Goal: Task Accomplishment & Management: Use online tool/utility

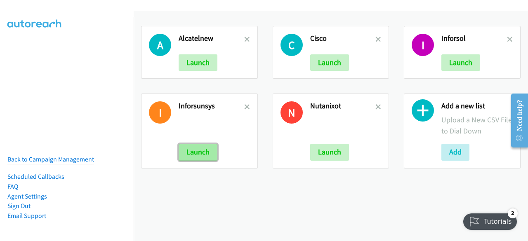
click at [193, 150] on button "Launch" at bounding box center [198, 152] width 39 height 16
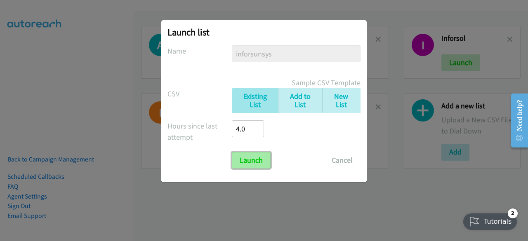
click at [264, 155] on input "Launch" at bounding box center [251, 160] width 39 height 16
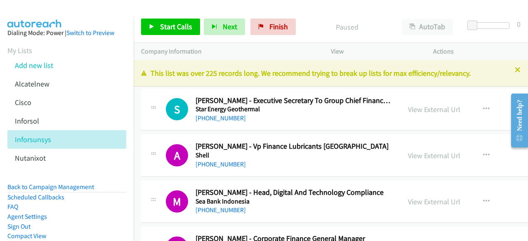
click at [202, 94] on div "S Callback Scheduled Sovia Nalapraya - Executive Secretary To Group Chief Finan…" at bounding box center [385, 110] width 489 height 42
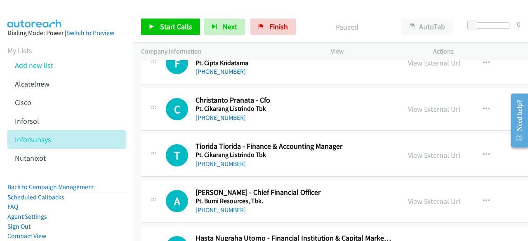
scroll to position [2833, 0]
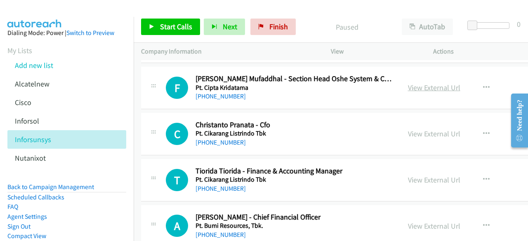
click at [426, 83] on link "View External Url" at bounding box center [434, 87] width 52 height 9
click at [419, 129] on link "View External Url" at bounding box center [434, 133] width 52 height 9
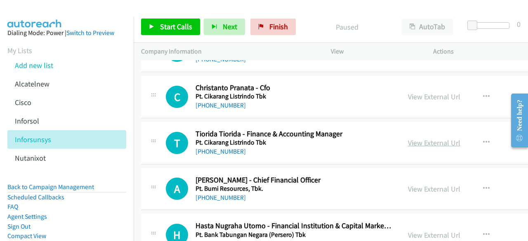
click at [410, 138] on link "View External Url" at bounding box center [434, 142] width 52 height 9
click at [44, 187] on link "Back to Campaign Management" at bounding box center [50, 187] width 87 height 8
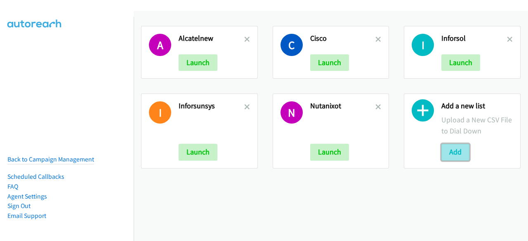
click at [446, 144] on button "Add" at bounding box center [455, 152] width 28 height 16
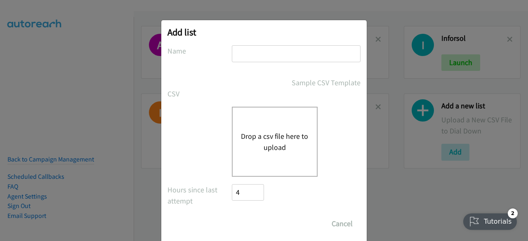
click at [277, 50] on input "text" at bounding box center [296, 53] width 129 height 17
type input "webex"
click at [250, 164] on div "Drop a csv file here to upload" at bounding box center [275, 142] width 86 height 70
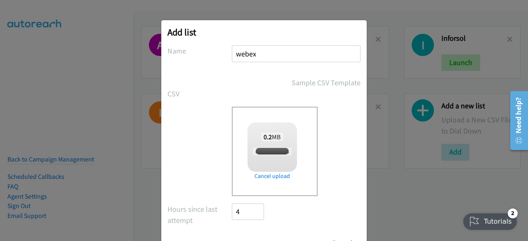
checkbox input "true"
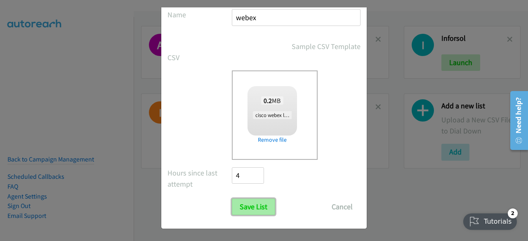
click at [250, 209] on input "Save List" at bounding box center [253, 207] width 43 height 16
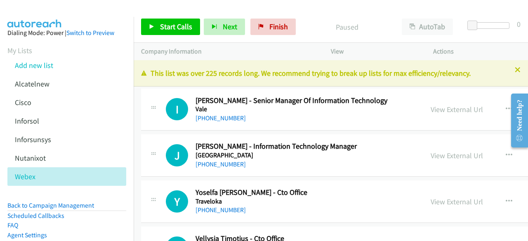
click at [160, 132] on td "I Callback Scheduled [PERSON_NAME] - Senior Manager Of Information Technology V…" at bounding box center [408, 110] width 549 height 46
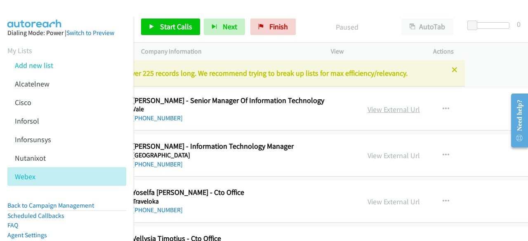
scroll to position [0, 63]
click at [395, 106] on link "View External Url" at bounding box center [393, 109] width 52 height 9
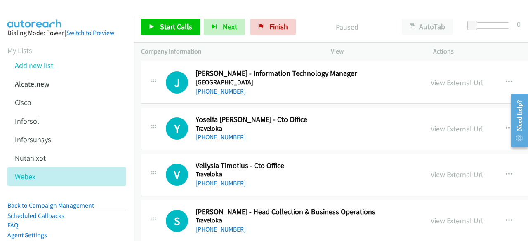
scroll to position [76, 0]
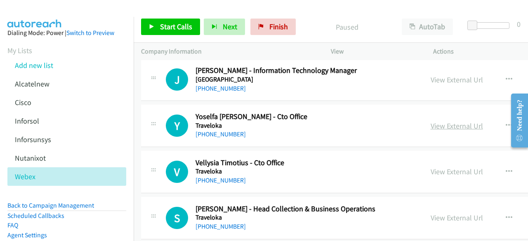
click at [430, 127] on link "View External Url" at bounding box center [456, 125] width 52 height 9
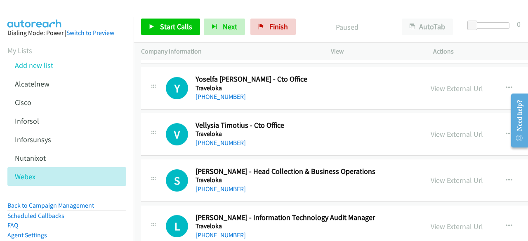
scroll to position [115, 0]
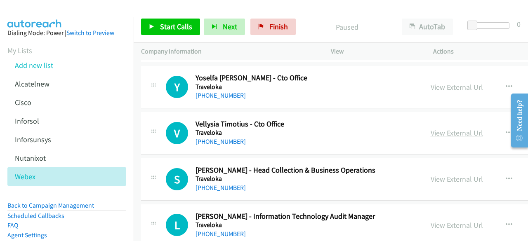
click at [444, 132] on link "View External Url" at bounding box center [456, 132] width 52 height 9
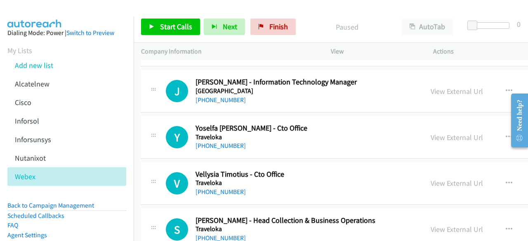
scroll to position [64, 0]
click at [430, 93] on link "View External Url" at bounding box center [456, 91] width 52 height 9
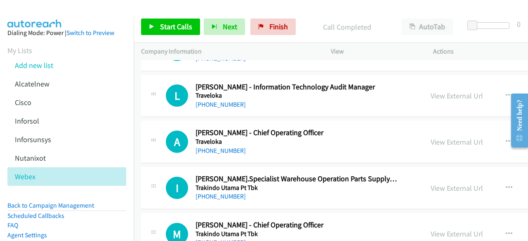
scroll to position [244, 0]
click at [422, 76] on div "L Callback Scheduled [PERSON_NAME] - Information Technology Audit Manager Trave…" at bounding box center [408, 96] width 534 height 42
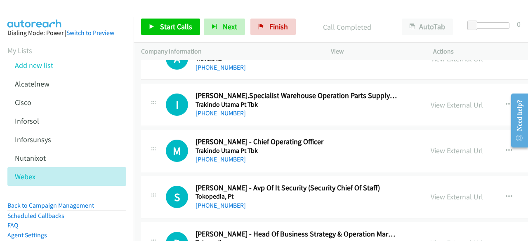
scroll to position [328, 0]
click at [422, 73] on div "A Callback Scheduled [PERSON_NAME] - Chief Operating Officer Traveloka [GEOGRAP…" at bounding box center [408, 58] width 534 height 42
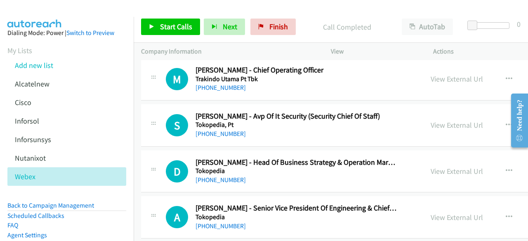
scroll to position [399, 0]
click at [434, 126] on link "View External Url" at bounding box center [456, 124] width 52 height 9
click at [432, 79] on link "View External Url" at bounding box center [456, 78] width 52 height 9
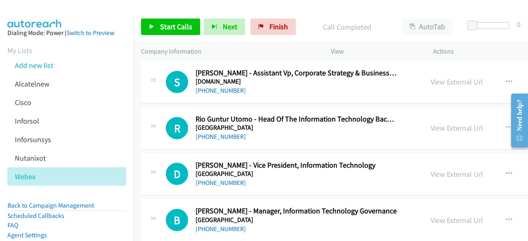
scroll to position [675, 0]
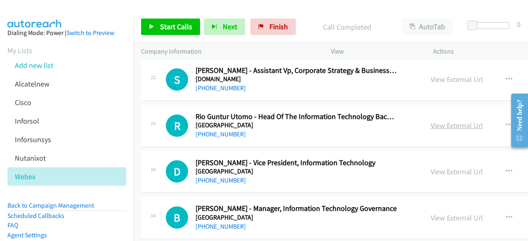
click at [436, 125] on link "View External Url" at bounding box center [456, 125] width 52 height 9
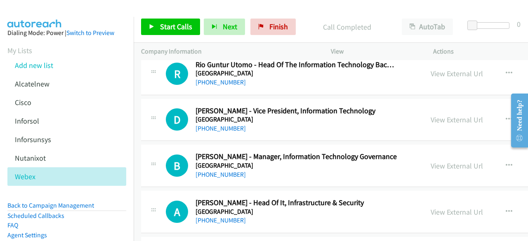
scroll to position [735, 0]
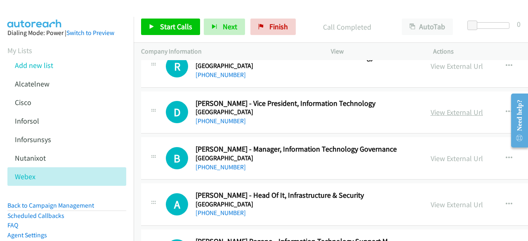
click at [430, 110] on link "View External Url" at bounding box center [456, 112] width 52 height 9
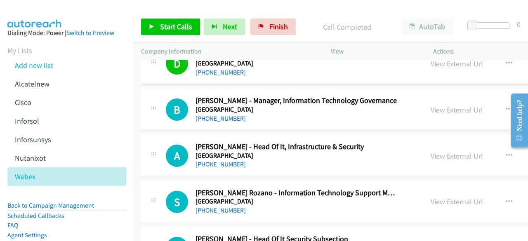
scroll to position [788, 0]
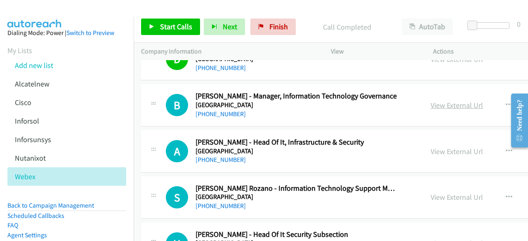
click at [430, 101] on link "View External Url" at bounding box center [456, 105] width 52 height 9
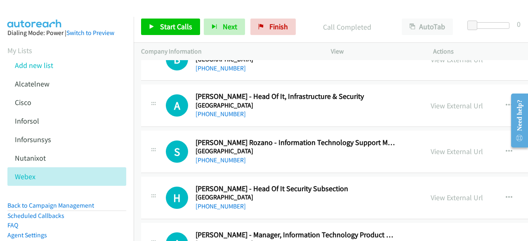
scroll to position [840, 0]
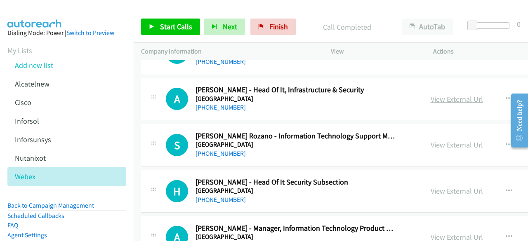
click at [442, 95] on link "View External Url" at bounding box center [456, 98] width 52 height 9
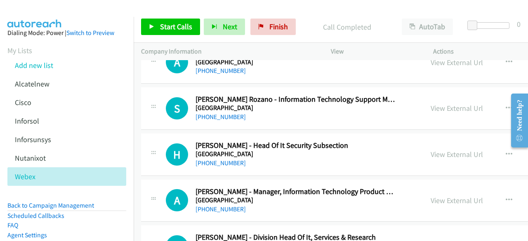
scroll to position [877, 0]
click at [435, 103] on link "View External Url" at bounding box center [456, 107] width 52 height 9
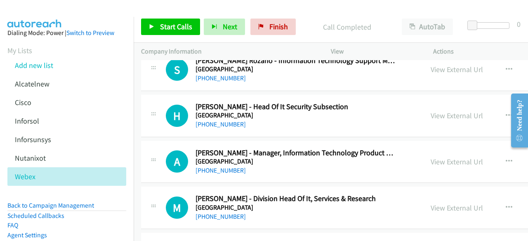
scroll to position [918, 0]
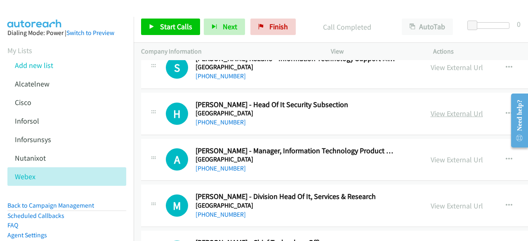
click at [433, 113] on link "View External Url" at bounding box center [456, 113] width 52 height 9
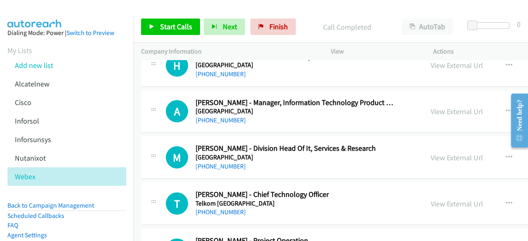
scroll to position [972, 0]
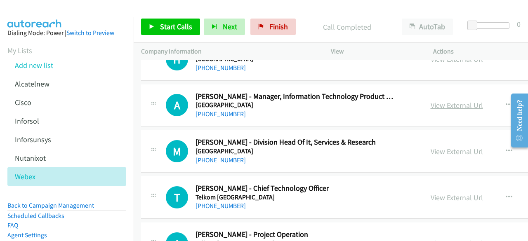
click at [432, 101] on link "View External Url" at bounding box center [456, 105] width 52 height 9
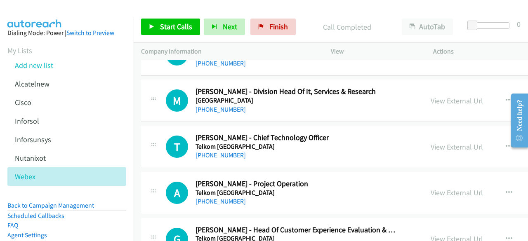
scroll to position [1024, 0]
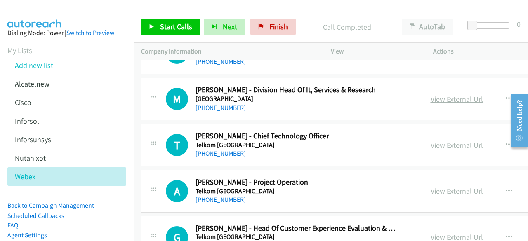
click at [440, 96] on link "View External Url" at bounding box center [456, 98] width 52 height 9
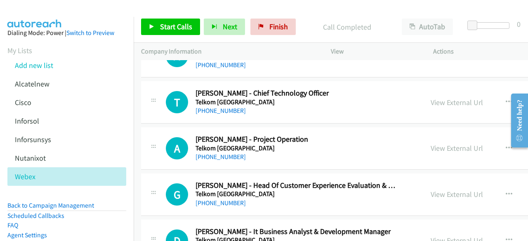
scroll to position [1068, 0]
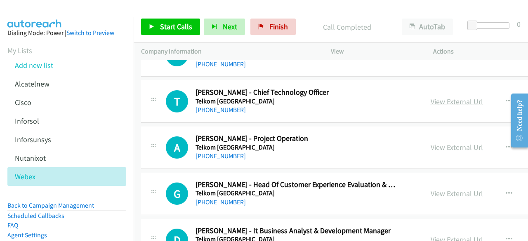
click at [443, 98] on link "View External Url" at bounding box center [456, 101] width 52 height 9
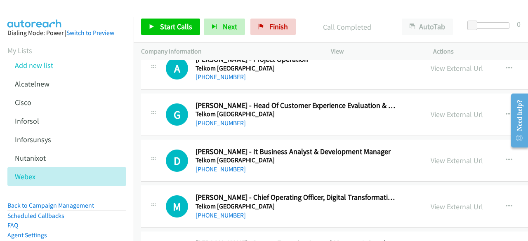
scroll to position [1149, 0]
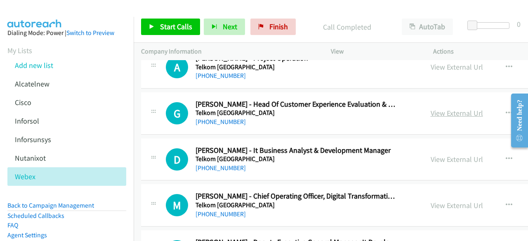
click at [430, 112] on link "View External Url" at bounding box center [456, 112] width 52 height 9
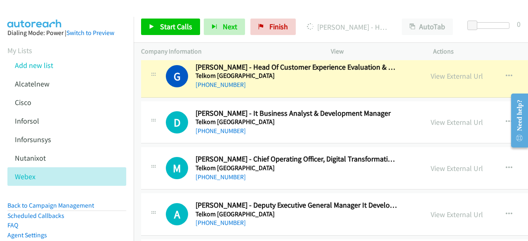
scroll to position [1186, 0]
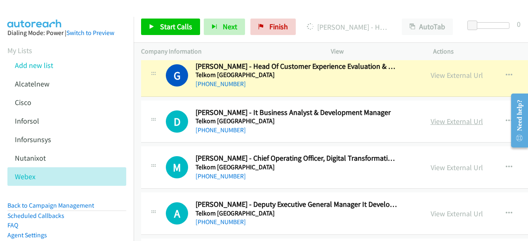
click at [431, 122] on link "View External Url" at bounding box center [456, 121] width 52 height 9
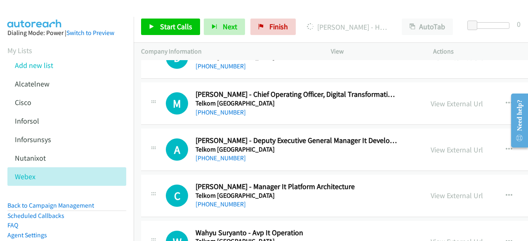
scroll to position [1253, 0]
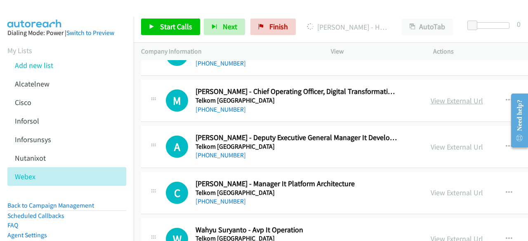
click at [441, 96] on link "View External Url" at bounding box center [456, 100] width 52 height 9
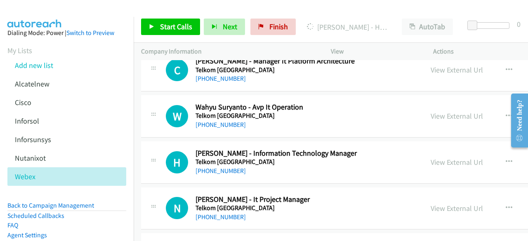
scroll to position [1386, 0]
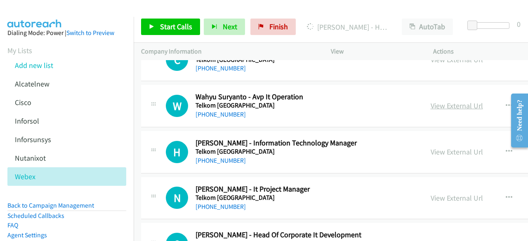
click at [430, 101] on link "View External Url" at bounding box center [456, 105] width 52 height 9
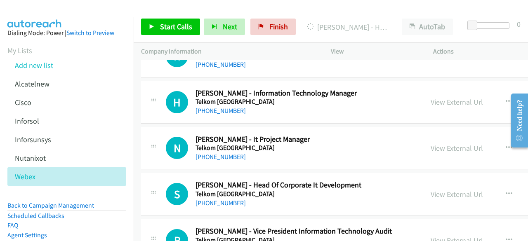
scroll to position [1437, 0]
click at [436, 99] on link "View External Url" at bounding box center [456, 101] width 52 height 9
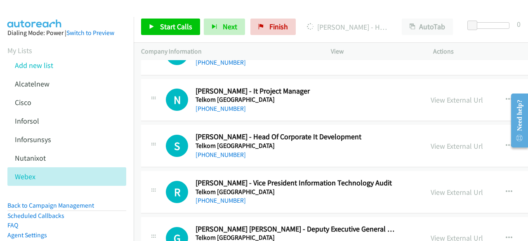
scroll to position [1487, 0]
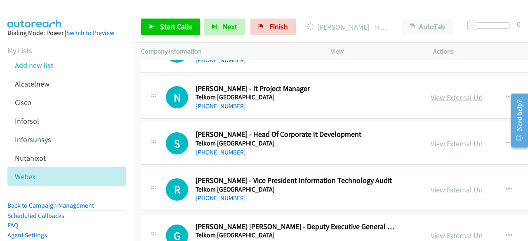
click at [435, 95] on link "View External Url" at bounding box center [456, 97] width 52 height 9
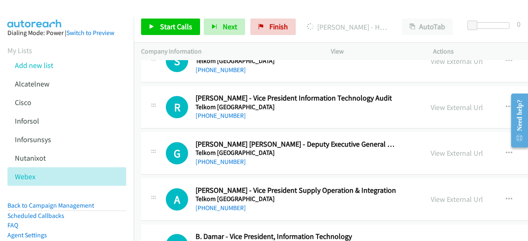
scroll to position [1570, 0]
click at [439, 102] on link "View External Url" at bounding box center [456, 106] width 52 height 9
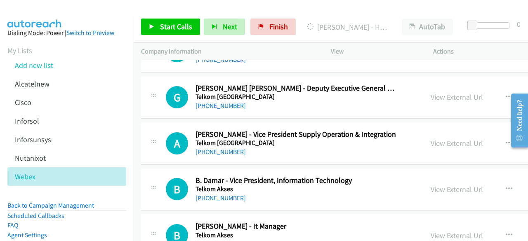
scroll to position [1626, 0]
click at [440, 92] on link "View External Url" at bounding box center [456, 96] width 52 height 9
click at [137, 102] on td "G Callback Scheduled [PERSON_NAME] Ciptaning [PERSON_NAME] - Deputy Executive G…" at bounding box center [408, 97] width 549 height 46
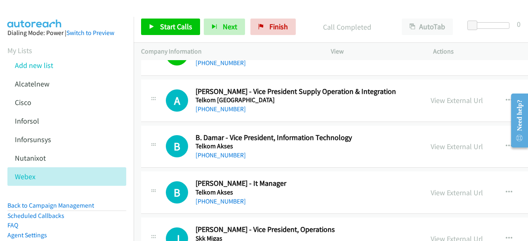
scroll to position [1671, 0]
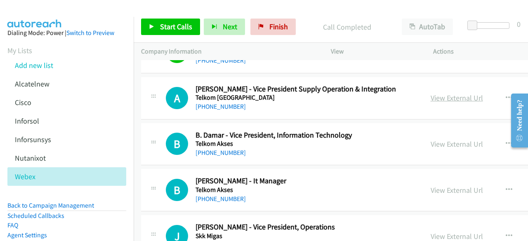
click at [431, 93] on link "View External Url" at bounding box center [456, 97] width 52 height 9
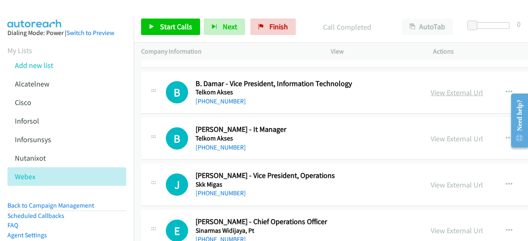
click at [437, 89] on link "View External Url" at bounding box center [456, 92] width 52 height 9
click at [442, 134] on link "View External Url" at bounding box center [456, 138] width 52 height 9
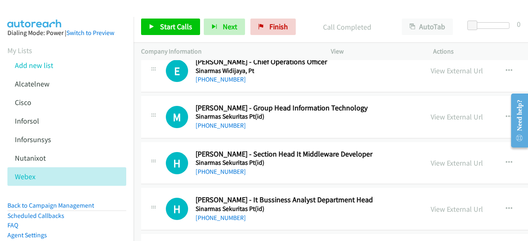
scroll to position [1884, 0]
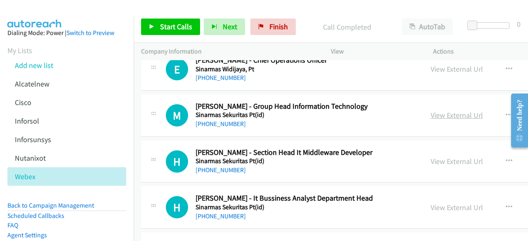
click at [430, 110] on link "View External Url" at bounding box center [456, 114] width 52 height 9
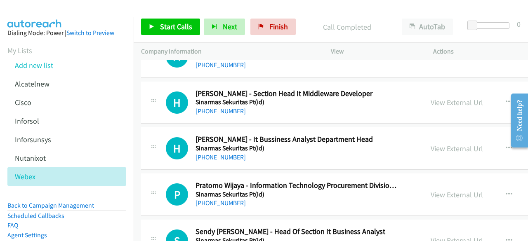
scroll to position [1943, 0]
click at [431, 97] on link "View External Url" at bounding box center [456, 101] width 52 height 9
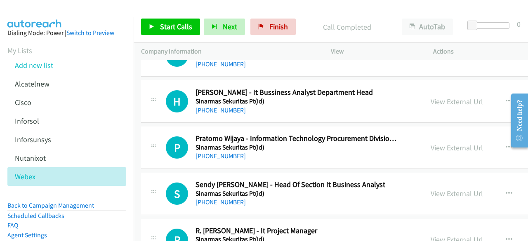
scroll to position [1995, 0]
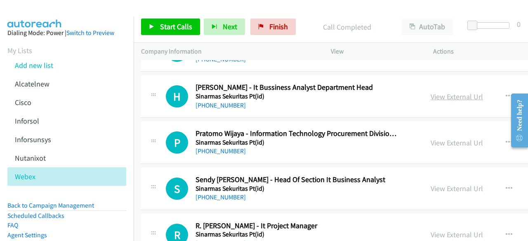
click at [438, 92] on link "View External Url" at bounding box center [456, 96] width 52 height 9
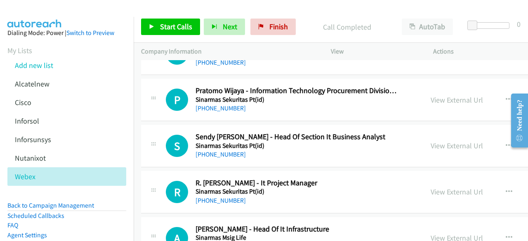
scroll to position [2041, 0]
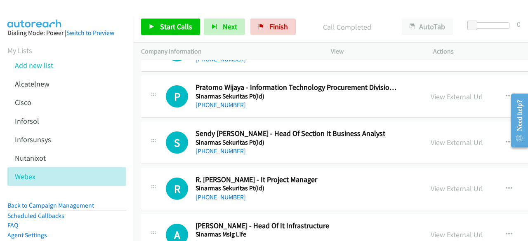
click at [437, 92] on link "View External Url" at bounding box center [456, 96] width 52 height 9
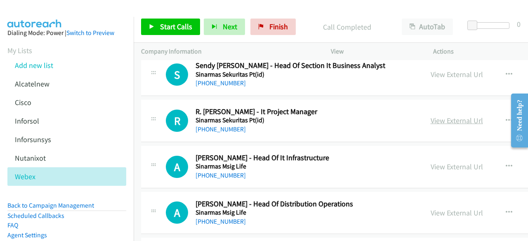
scroll to position [2109, 0]
click at [430, 115] on link "View External Url" at bounding box center [456, 119] width 52 height 9
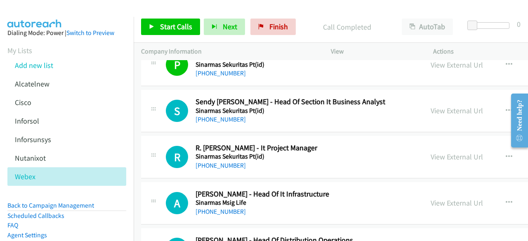
scroll to position [2069, 0]
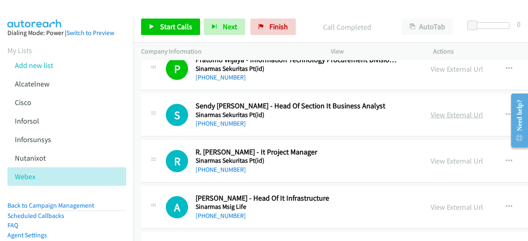
click at [430, 110] on link "View External Url" at bounding box center [456, 114] width 52 height 9
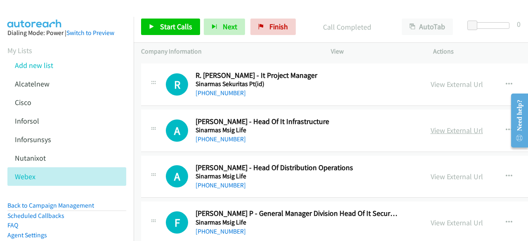
click at [432, 127] on link "View External Url" at bounding box center [456, 130] width 52 height 9
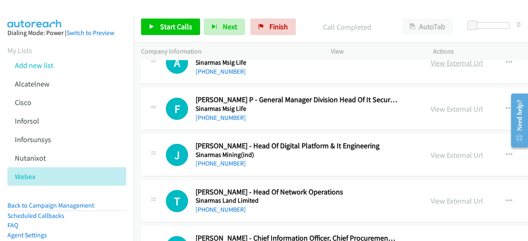
scroll to position [2260, 0]
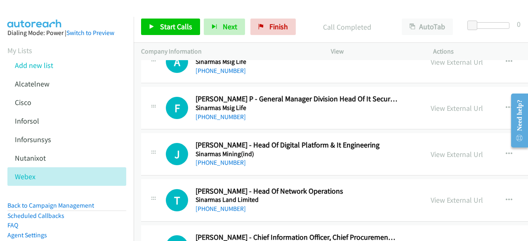
click at [427, 110] on div "View External Url View External Url Schedule/Manage Callback Start Calls Here R…" at bounding box center [497, 107] width 148 height 27
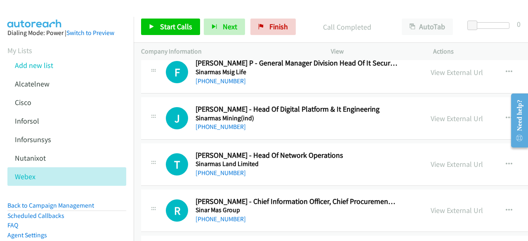
scroll to position [2297, 0]
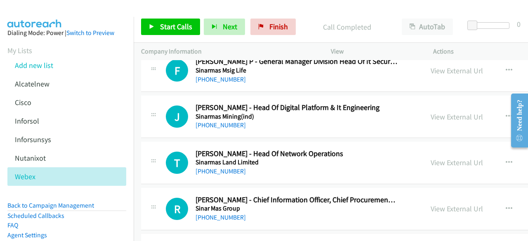
click at [430, 112] on link "View External Url" at bounding box center [456, 116] width 52 height 9
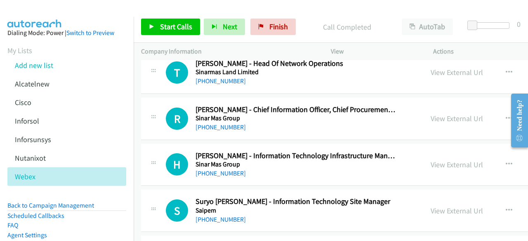
scroll to position [2401, 0]
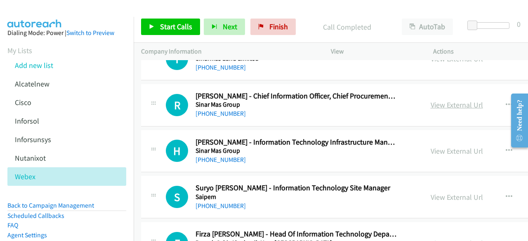
click at [434, 100] on link "View External Url" at bounding box center [456, 104] width 52 height 9
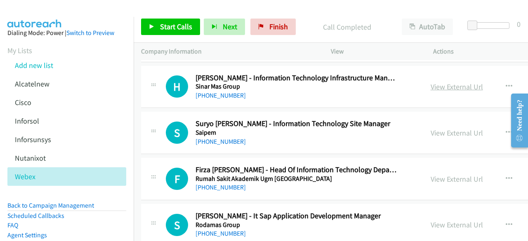
click at [445, 82] on link "View External Url" at bounding box center [456, 86] width 52 height 9
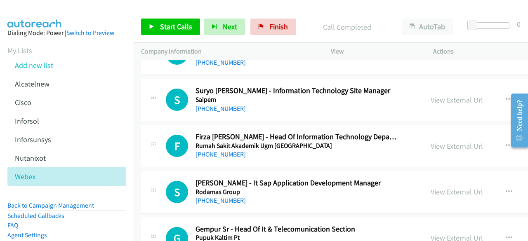
scroll to position [2499, 0]
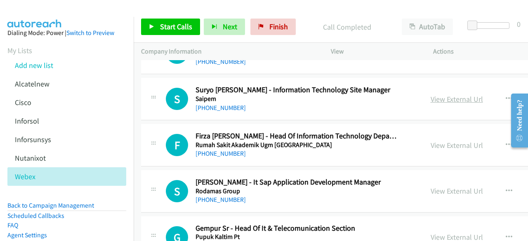
click at [434, 94] on link "View External Url" at bounding box center [456, 98] width 52 height 9
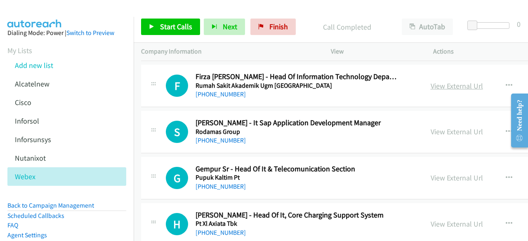
click at [435, 81] on link "View External Url" at bounding box center [456, 85] width 52 height 9
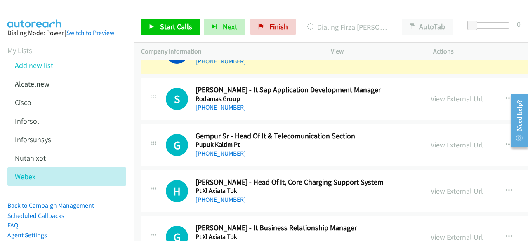
scroll to position [2594, 0]
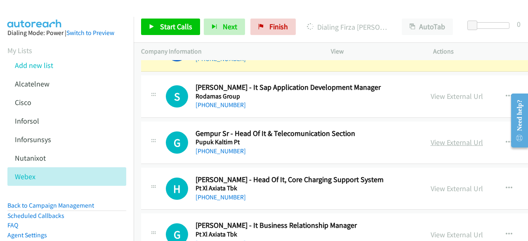
click at [430, 138] on link "View External Url" at bounding box center [456, 142] width 52 height 9
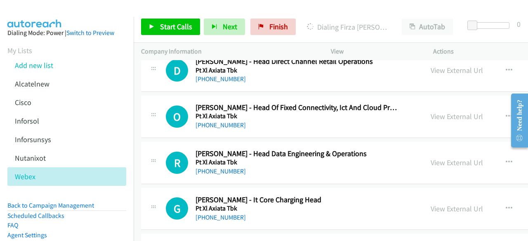
scroll to position [2851, 0]
click at [164, 169] on div "R Callback Scheduled [PERSON_NAME] - Head Data Engineering & Operations Pt Xl A…" at bounding box center [408, 162] width 534 height 42
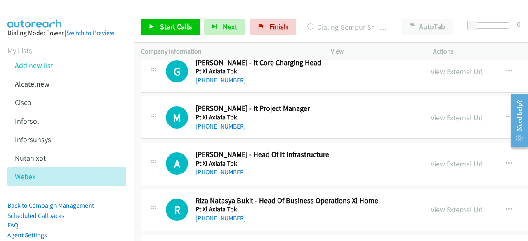
scroll to position [2988, 0]
click at [430, 159] on link "View External Url" at bounding box center [456, 163] width 52 height 9
click at [434, 113] on link "View External Url" at bounding box center [456, 117] width 52 height 9
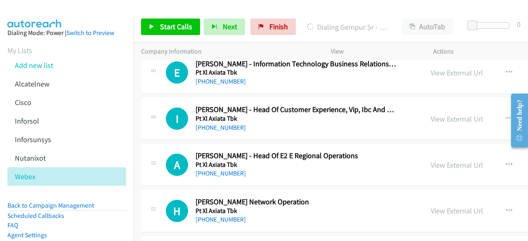
scroll to position [3218, 0]
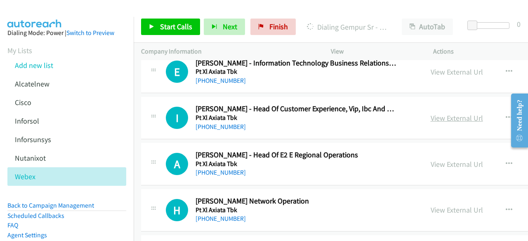
click at [430, 113] on link "View External Url" at bounding box center [456, 117] width 52 height 9
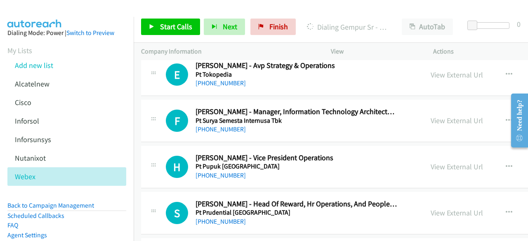
scroll to position [3538, 0]
click at [435, 115] on link "View External Url" at bounding box center [456, 119] width 52 height 9
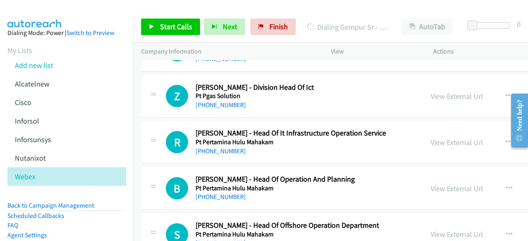
scroll to position [3932, 0]
click at [438, 91] on link "View External Url" at bounding box center [456, 95] width 52 height 9
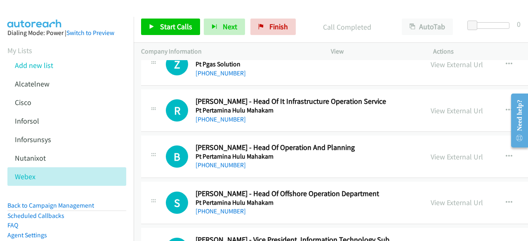
scroll to position [3967, 0]
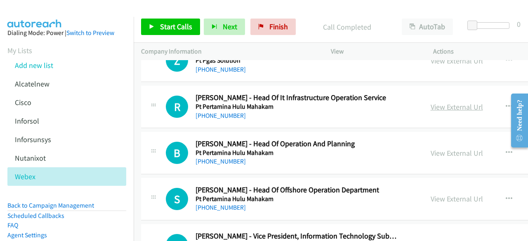
click at [430, 102] on link "View External Url" at bounding box center [456, 106] width 52 height 9
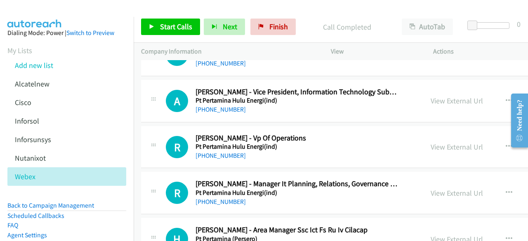
scroll to position [4111, 0]
click at [430, 96] on link "View External Url" at bounding box center [456, 100] width 52 height 9
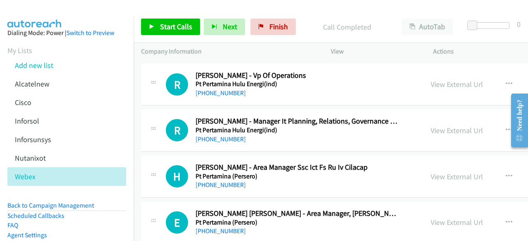
scroll to position [4174, 0]
click at [430, 125] on link "View External Url" at bounding box center [456, 129] width 52 height 9
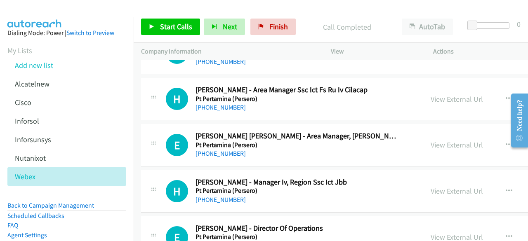
scroll to position [4251, 0]
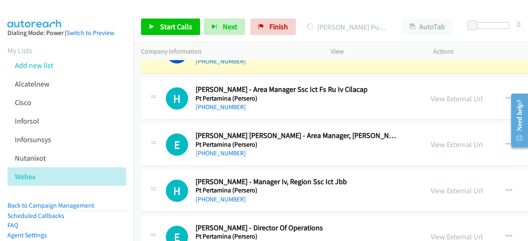
click at [214, 102] on div "H Callback Scheduled Hendri Agustiawan - Area Manager Ssc Ict Fs Ru Iv Cilacap …" at bounding box center [408, 99] width 534 height 42
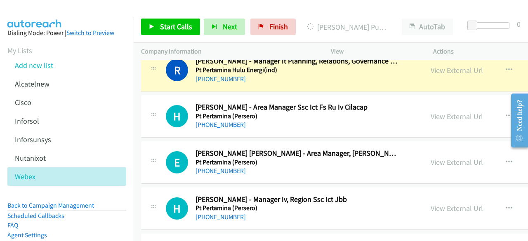
scroll to position [4234, 0]
click at [430, 111] on link "View External Url" at bounding box center [456, 115] width 52 height 9
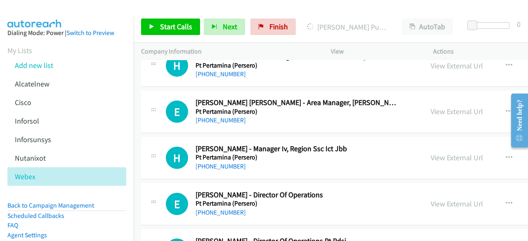
scroll to position [4286, 0]
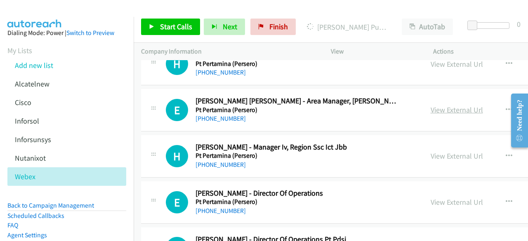
click at [435, 105] on link "View External Url" at bounding box center [456, 109] width 52 height 9
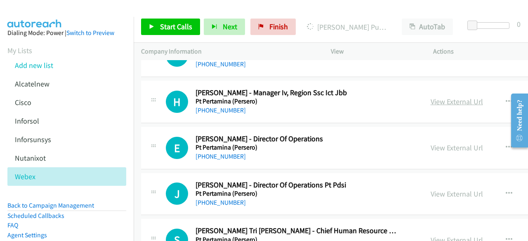
click at [430, 97] on link "View External Url" at bounding box center [456, 101] width 52 height 9
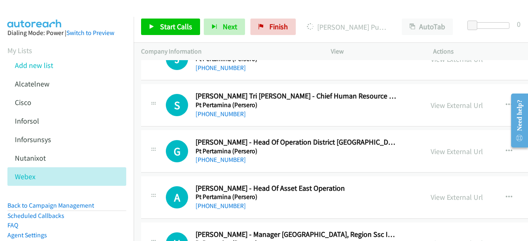
scroll to position [4476, 0]
click at [434, 100] on link "View External Url" at bounding box center [456, 104] width 52 height 9
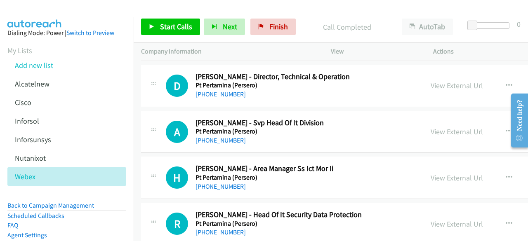
scroll to position [4865, 0]
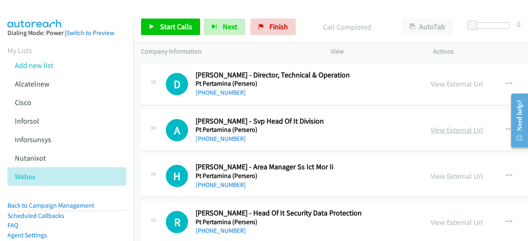
click at [430, 125] on link "View External Url" at bounding box center [456, 129] width 52 height 9
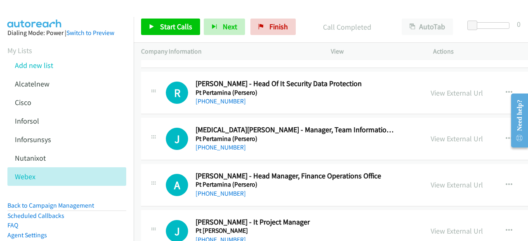
scroll to position [5000, 0]
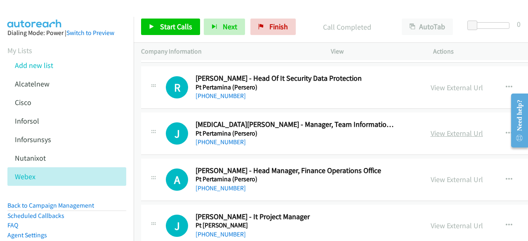
click at [430, 129] on link "View External Url" at bounding box center [456, 133] width 52 height 9
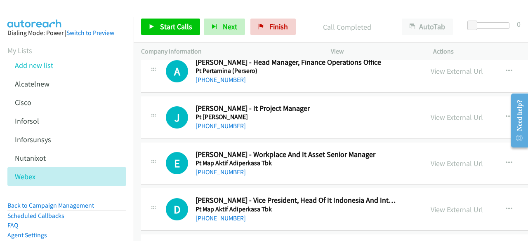
scroll to position [5113, 0]
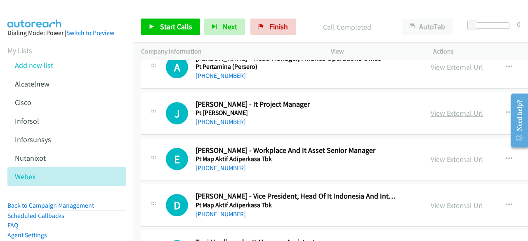
click at [441, 108] on link "View External Url" at bounding box center [456, 112] width 52 height 9
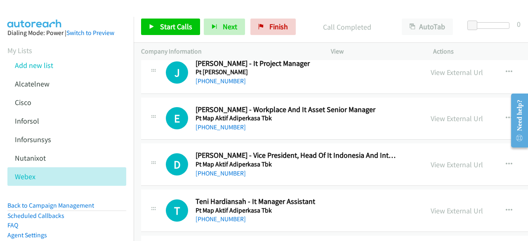
scroll to position [5154, 0]
click at [432, 113] on link "View External Url" at bounding box center [456, 117] width 52 height 9
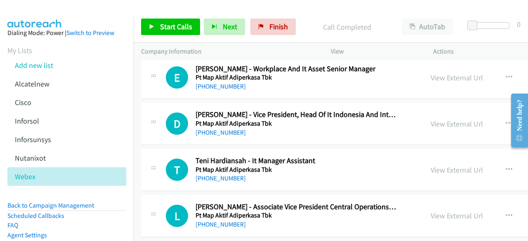
scroll to position [5195, 0]
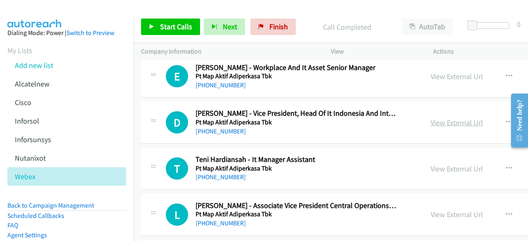
click at [439, 118] on link "View External Url" at bounding box center [456, 122] width 52 height 9
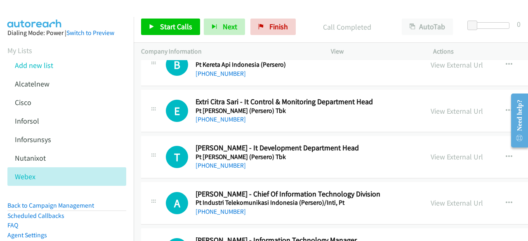
scroll to position [5489, 0]
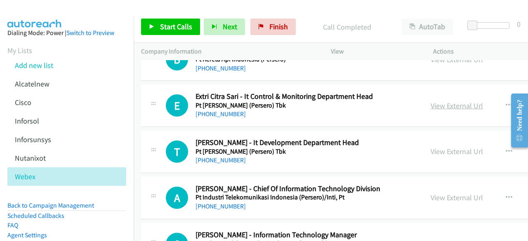
click at [434, 101] on link "View External Url" at bounding box center [456, 105] width 52 height 9
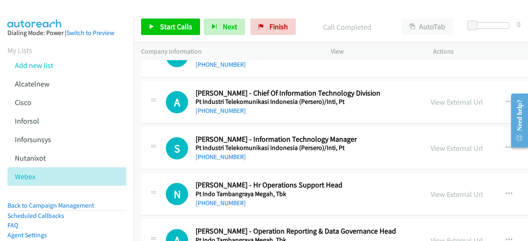
scroll to position [5585, 0]
click at [435, 143] on link "View External Url" at bounding box center [456, 147] width 52 height 9
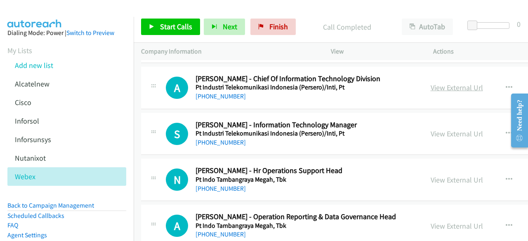
scroll to position [5595, 0]
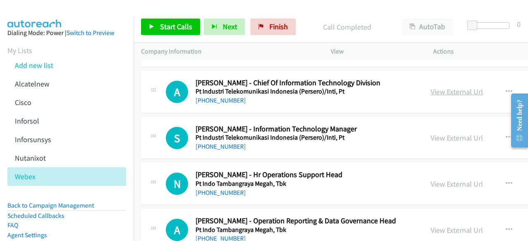
click at [432, 87] on link "View External Url" at bounding box center [456, 91] width 52 height 9
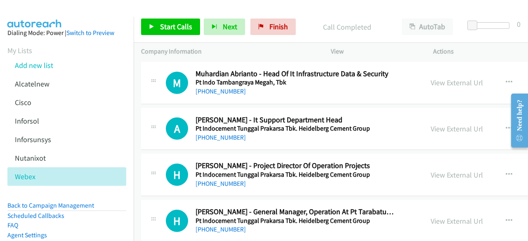
scroll to position [5885, 0]
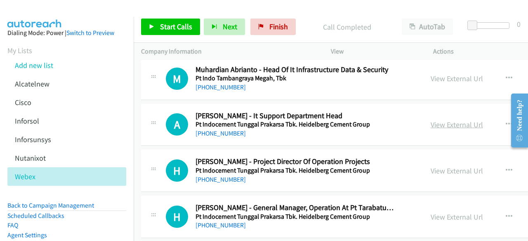
click at [430, 120] on link "View External Url" at bounding box center [456, 124] width 52 height 9
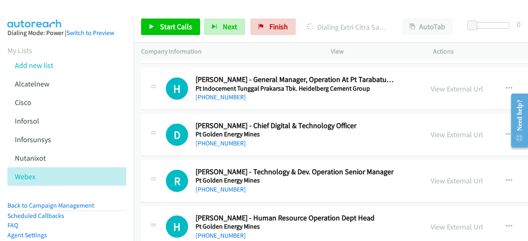
scroll to position [6014, 0]
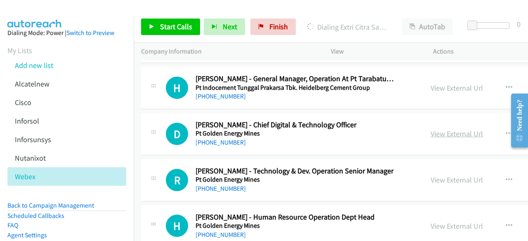
click at [430, 129] on link "View External Url" at bounding box center [456, 133] width 52 height 9
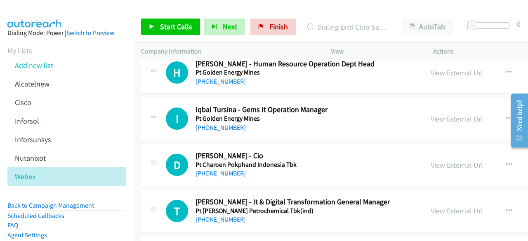
scroll to position [6174, 0]
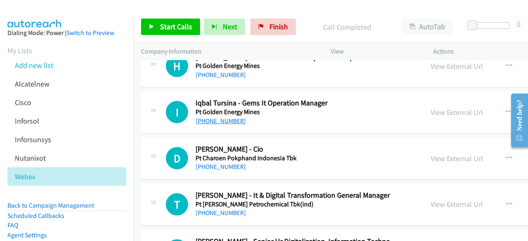
click at [206, 117] on link "[PHONE_NUMBER]" at bounding box center [220, 121] width 50 height 8
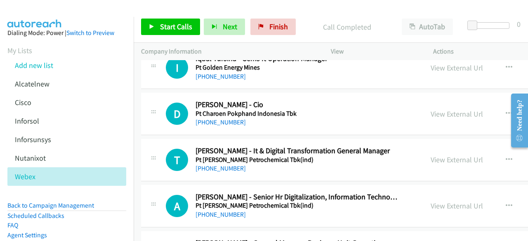
scroll to position [6234, 0]
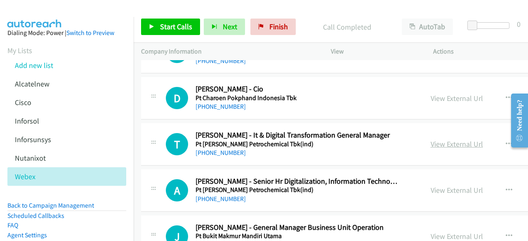
click at [430, 139] on link "View External Url" at bounding box center [456, 143] width 52 height 9
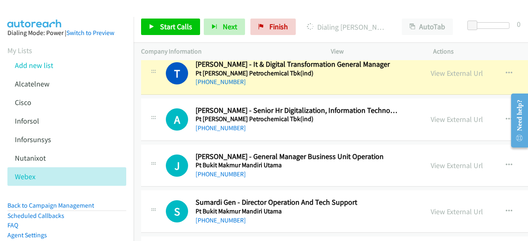
scroll to position [6308, 0]
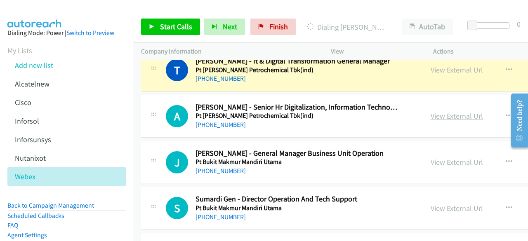
click at [437, 111] on link "View External Url" at bounding box center [456, 115] width 52 height 9
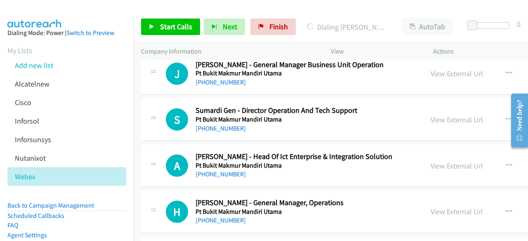
scroll to position [6443, 0]
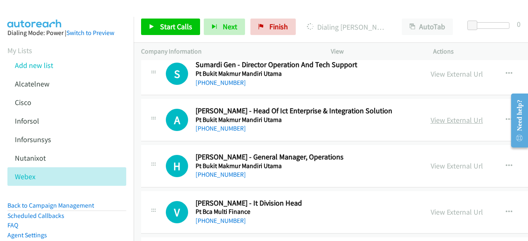
click at [430, 115] on link "View External Url" at bounding box center [456, 119] width 52 height 9
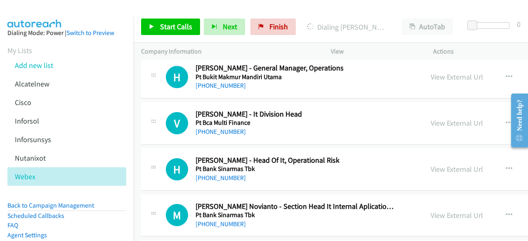
scroll to position [6534, 0]
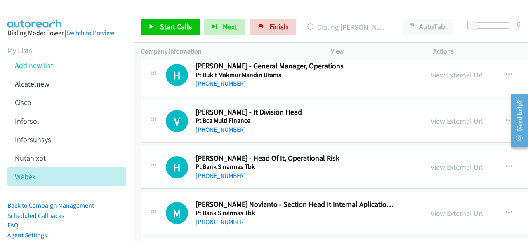
click at [434, 116] on link "View External Url" at bounding box center [456, 120] width 52 height 9
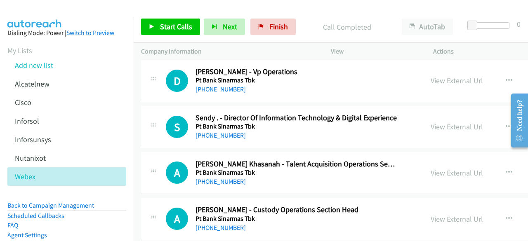
scroll to position [6805, 0]
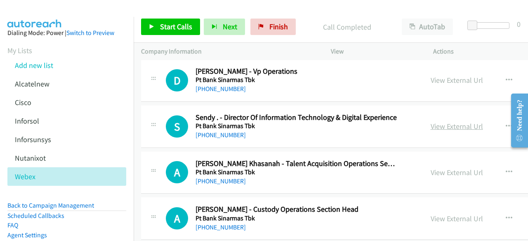
click at [430, 122] on link "View External Url" at bounding box center [456, 126] width 52 height 9
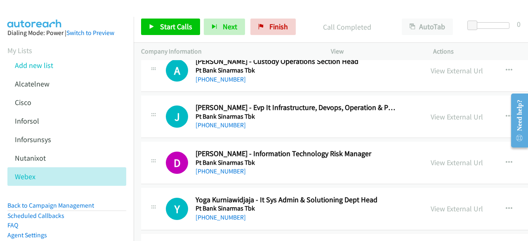
scroll to position [6958, 0]
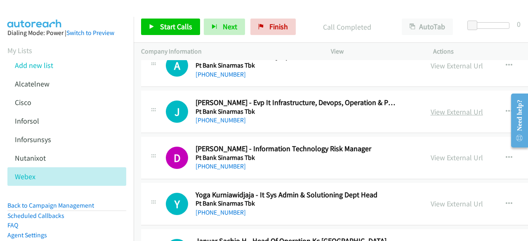
click at [433, 107] on link "View External Url" at bounding box center [456, 111] width 52 height 9
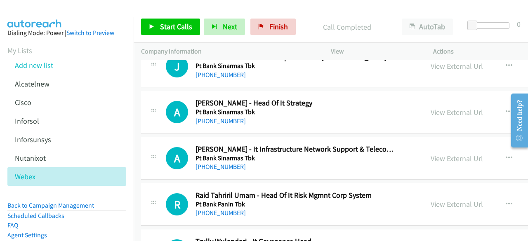
scroll to position [7144, 0]
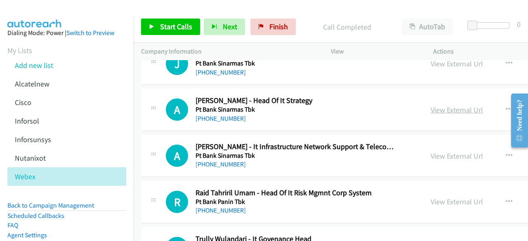
click at [435, 105] on link "View External Url" at bounding box center [456, 109] width 52 height 9
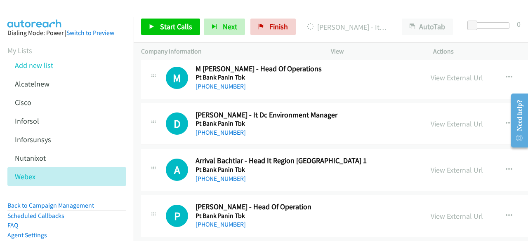
scroll to position [7362, 0]
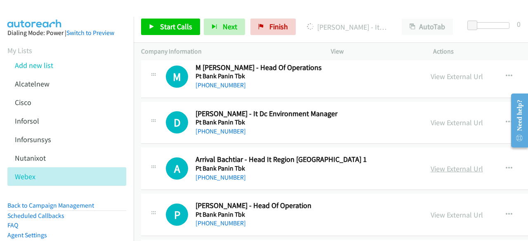
click at [438, 164] on link "View External Url" at bounding box center [456, 168] width 52 height 9
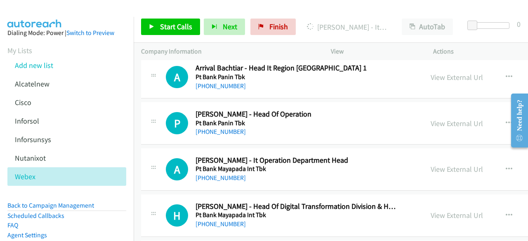
scroll to position [7482, 0]
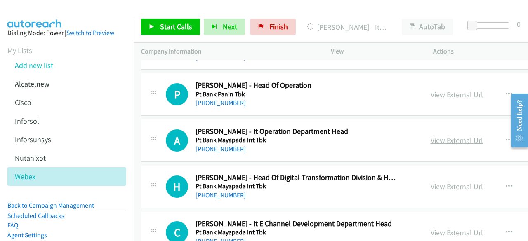
click at [442, 136] on link "View External Url" at bounding box center [456, 140] width 52 height 9
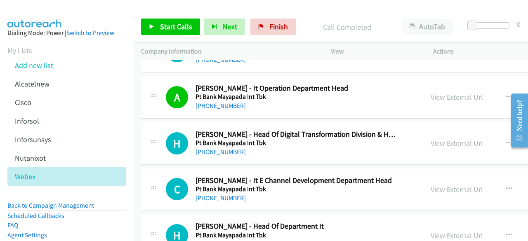
scroll to position [7529, 0]
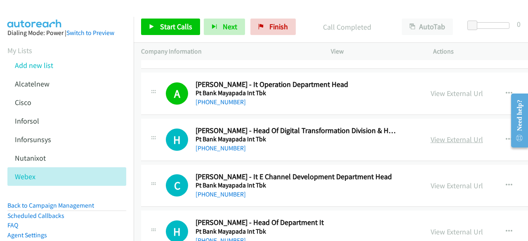
click at [438, 135] on link "View External Url" at bounding box center [456, 139] width 52 height 9
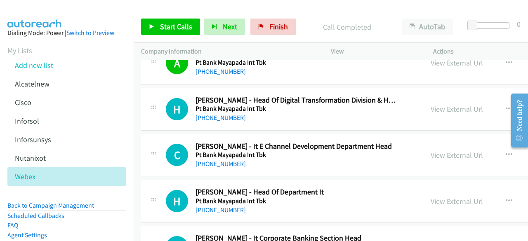
scroll to position [7561, 0]
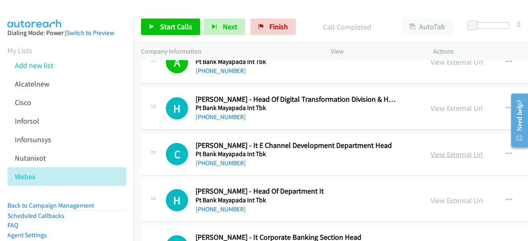
click at [455, 150] on link "View External Url" at bounding box center [456, 154] width 52 height 9
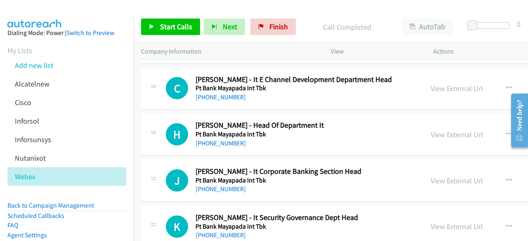
scroll to position [7627, 0]
click at [431, 129] on link "View External Url" at bounding box center [456, 133] width 52 height 9
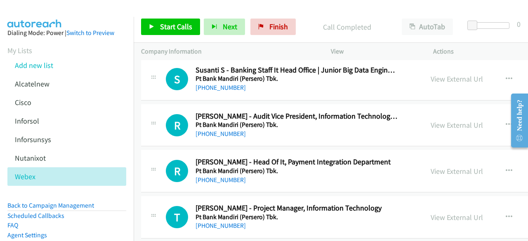
scroll to position [7827, 0]
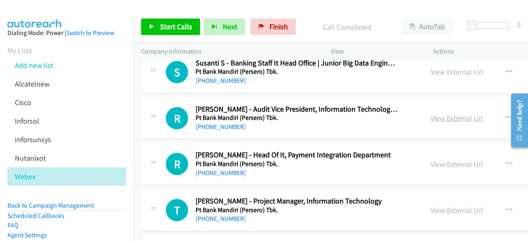
click at [430, 113] on link "View External Url" at bounding box center [456, 117] width 52 height 9
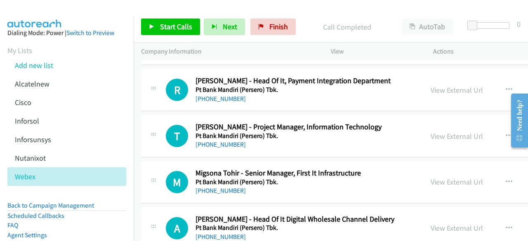
scroll to position [7915, 0]
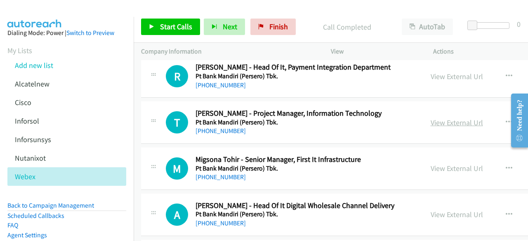
click at [436, 118] on link "View External Url" at bounding box center [456, 122] width 52 height 9
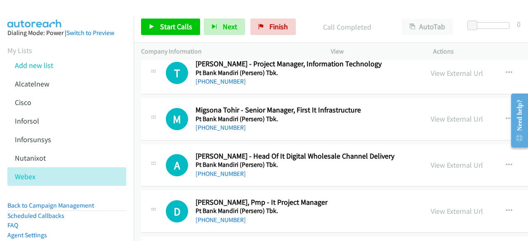
scroll to position [7965, 0]
click at [430, 114] on link "View External Url" at bounding box center [456, 118] width 52 height 9
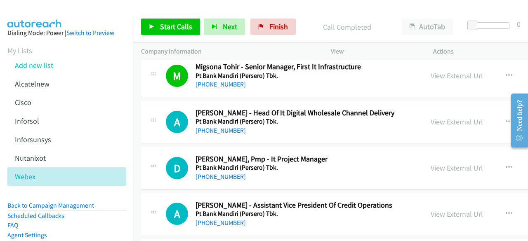
scroll to position [8008, 0]
click at [430, 117] on link "View External Url" at bounding box center [456, 121] width 52 height 9
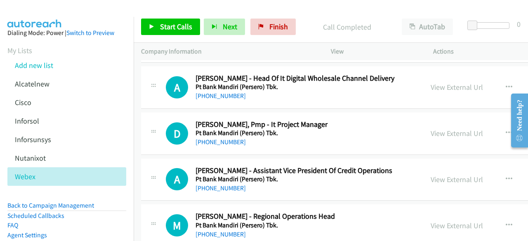
scroll to position [8043, 0]
click at [430, 128] on link "View External Url" at bounding box center [456, 132] width 52 height 9
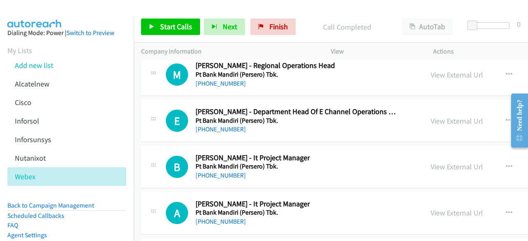
scroll to position [8194, 0]
click at [433, 116] on link "View External Url" at bounding box center [456, 120] width 52 height 9
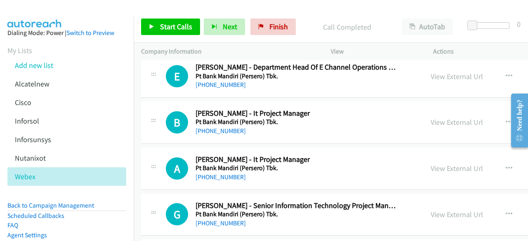
scroll to position [8240, 0]
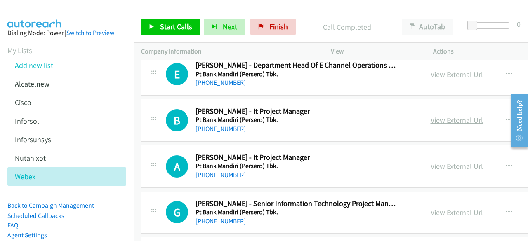
click at [453, 115] on link "View External Url" at bounding box center [456, 119] width 52 height 9
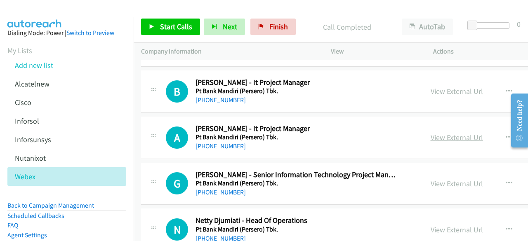
click at [459, 133] on link "View External Url" at bounding box center [456, 137] width 52 height 9
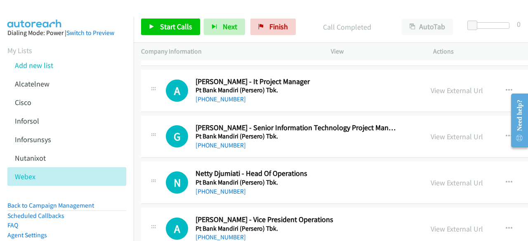
scroll to position [8316, 0]
click at [440, 132] on link "View External Url" at bounding box center [456, 136] width 52 height 9
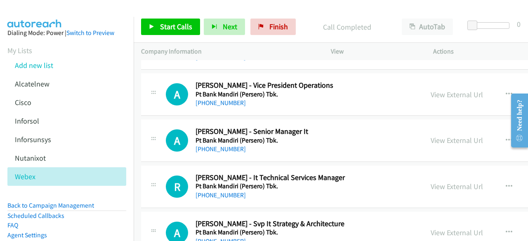
scroll to position [8453, 0]
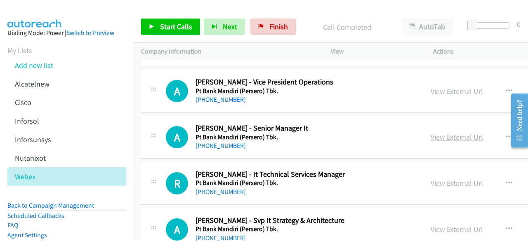
click at [435, 132] on link "View External Url" at bounding box center [456, 136] width 52 height 9
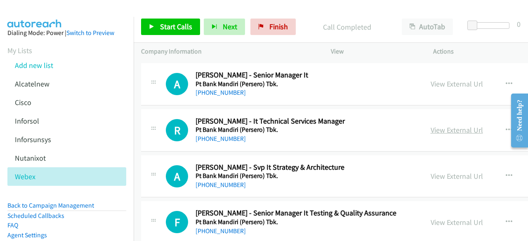
click at [435, 125] on link "View External Url" at bounding box center [456, 129] width 52 height 9
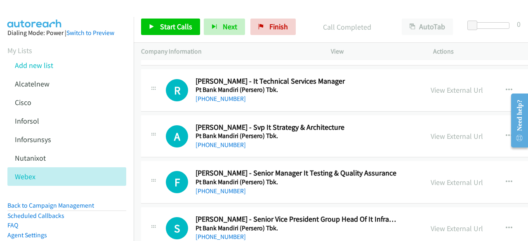
scroll to position [8548, 0]
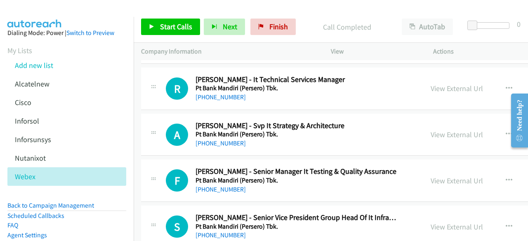
click at [439, 121] on div "View External Url View External Url Schedule/Manage Callback Start Calls Here R…" at bounding box center [497, 134] width 148 height 27
click at [439, 130] on link "View External Url" at bounding box center [456, 134] width 52 height 9
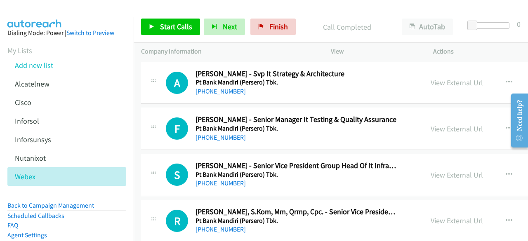
scroll to position [8604, 0]
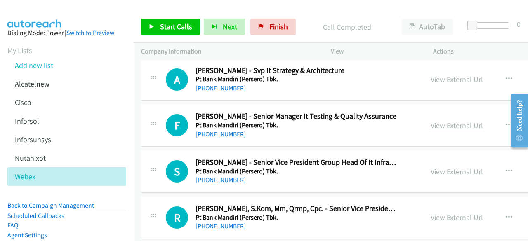
click at [430, 121] on link "View External Url" at bounding box center [456, 125] width 52 height 9
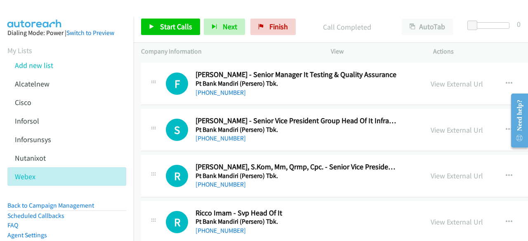
scroll to position [8651, 0]
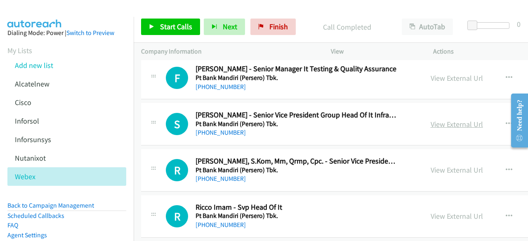
click at [435, 120] on link "View External Url" at bounding box center [456, 124] width 52 height 9
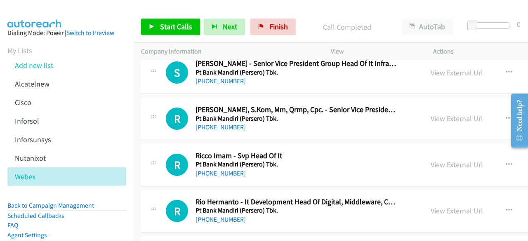
scroll to position [8704, 0]
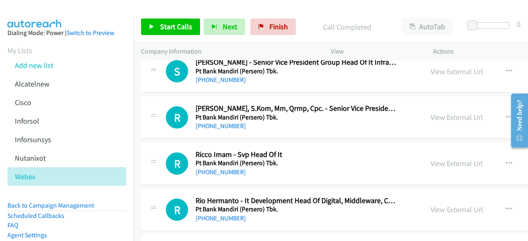
click at [438, 112] on div "View External Url" at bounding box center [456, 117] width 52 height 11
click at [439, 113] on link "View External Url" at bounding box center [456, 117] width 52 height 9
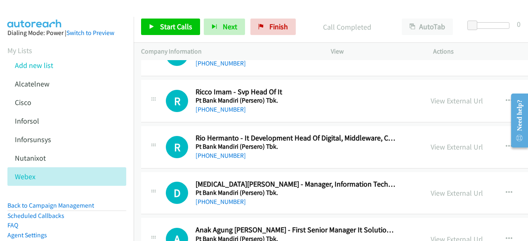
scroll to position [8768, 0]
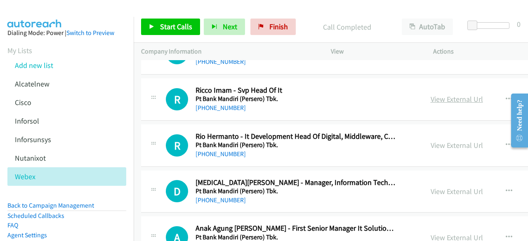
click at [448, 94] on link "View External Url" at bounding box center [456, 98] width 52 height 9
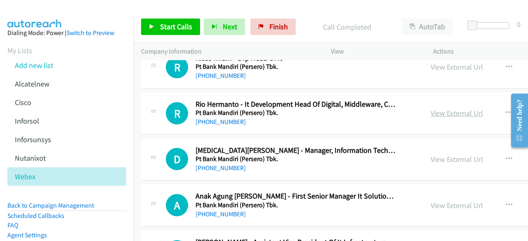
click at [430, 108] on link "View External Url" at bounding box center [456, 112] width 52 height 9
click at [430, 155] on link "View External Url" at bounding box center [456, 159] width 52 height 9
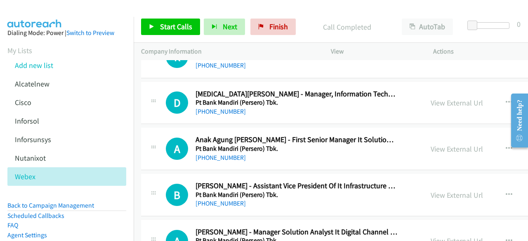
scroll to position [8860, 0]
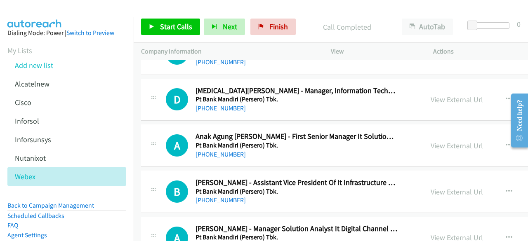
click at [446, 141] on link "View External Url" at bounding box center [456, 145] width 52 height 9
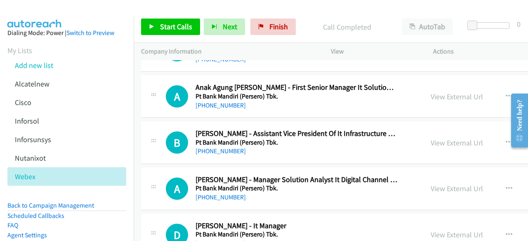
scroll to position [8910, 0]
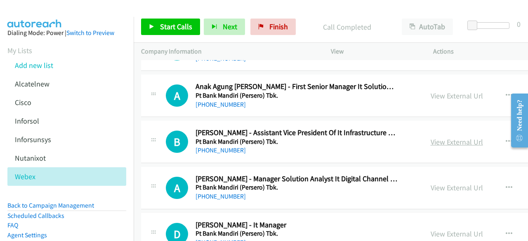
click at [430, 137] on link "View External Url" at bounding box center [456, 141] width 52 height 9
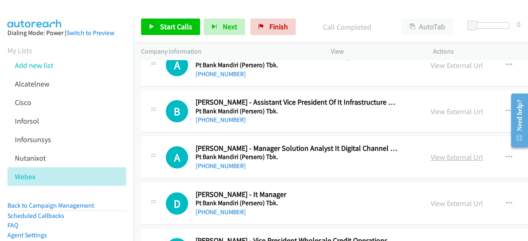
click at [430, 153] on link "View External Url" at bounding box center [456, 157] width 52 height 9
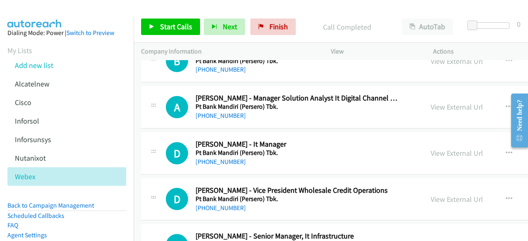
scroll to position [8991, 0]
click at [430, 148] on link "View External Url" at bounding box center [456, 152] width 52 height 9
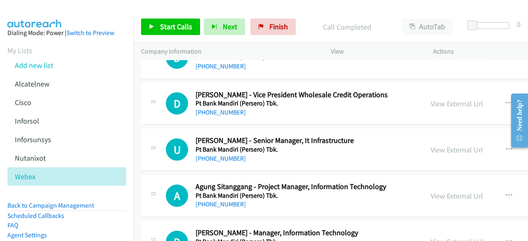
scroll to position [9116, 0]
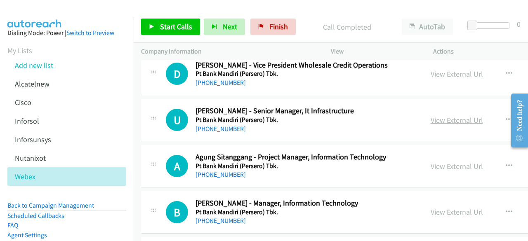
click at [433, 115] on link "View External Url" at bounding box center [456, 119] width 52 height 9
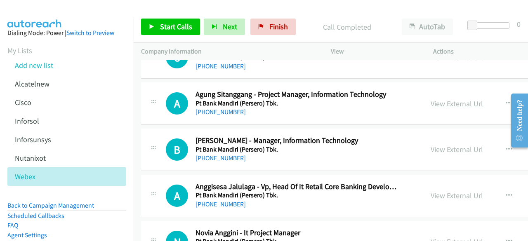
click at [430, 99] on link "View External Url" at bounding box center [456, 103] width 52 height 9
click at [432, 145] on link "View External Url" at bounding box center [456, 149] width 52 height 9
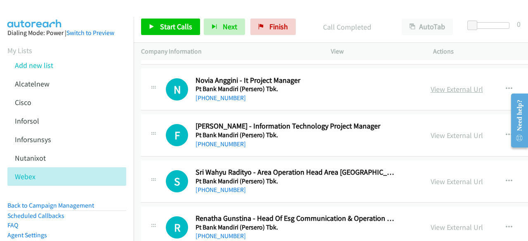
scroll to position [9332, 0]
click at [439, 130] on link "View External Url" at bounding box center [456, 134] width 52 height 9
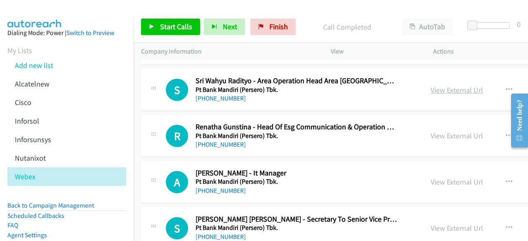
scroll to position [9425, 0]
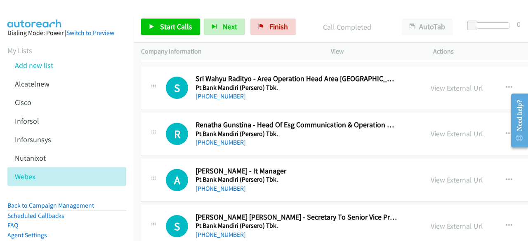
click at [432, 129] on link "View External Url" at bounding box center [456, 133] width 52 height 9
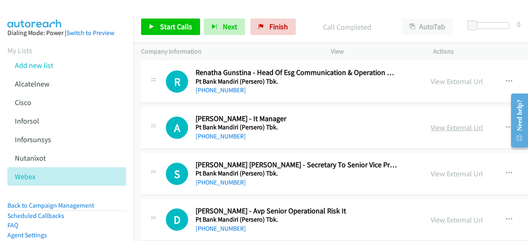
click at [451, 123] on link "View External Url" at bounding box center [456, 127] width 52 height 9
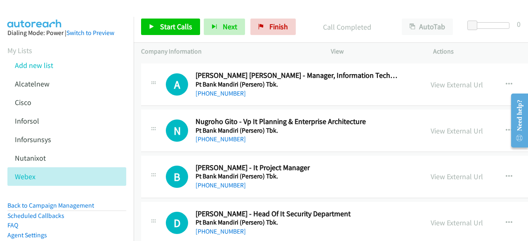
scroll to position [9663, 0]
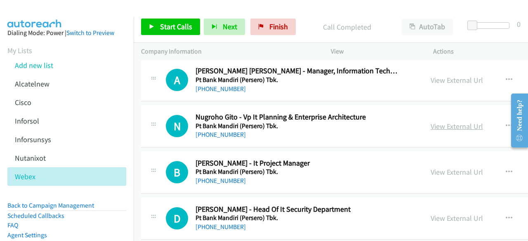
click at [433, 122] on link "View External Url" at bounding box center [456, 126] width 52 height 9
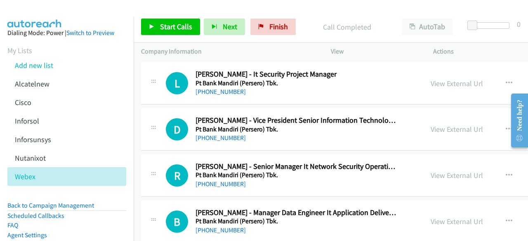
scroll to position [9938, 0]
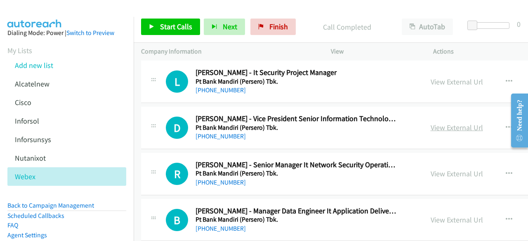
click at [431, 123] on link "View External Url" at bounding box center [456, 127] width 52 height 9
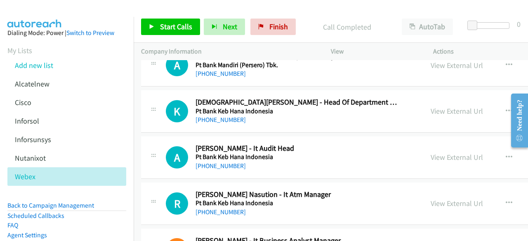
scroll to position [10186, 0]
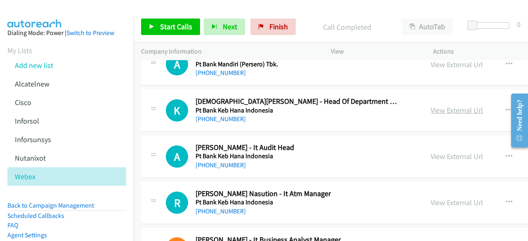
click at [434, 106] on link "View External Url" at bounding box center [456, 110] width 52 height 9
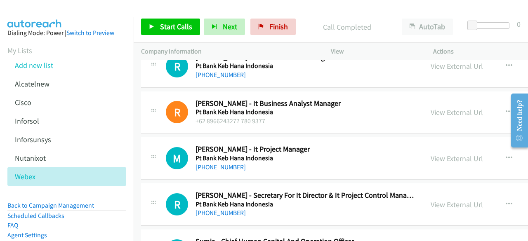
scroll to position [10334, 0]
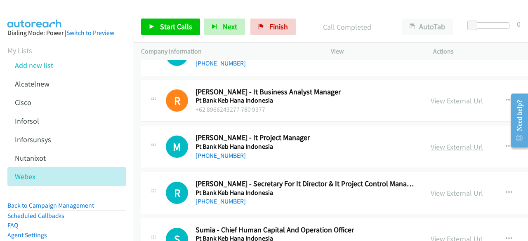
click at [430, 142] on link "View External Url" at bounding box center [456, 146] width 52 height 9
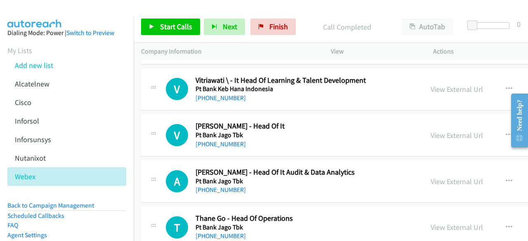
scroll to position [10580, 0]
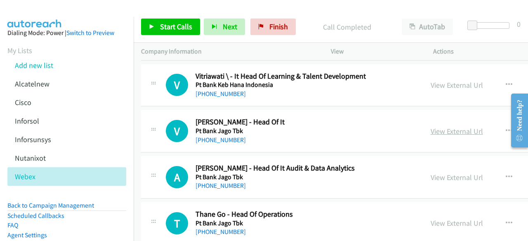
click at [430, 127] on link "View External Url" at bounding box center [456, 131] width 52 height 9
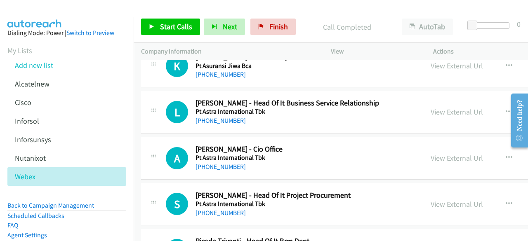
scroll to position [11706, 0]
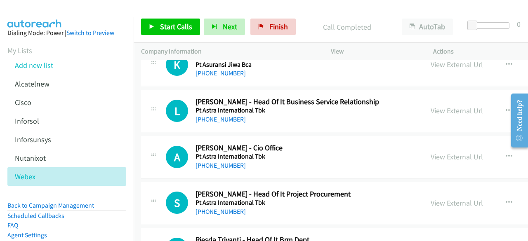
click at [436, 152] on link "View External Url" at bounding box center [456, 156] width 52 height 9
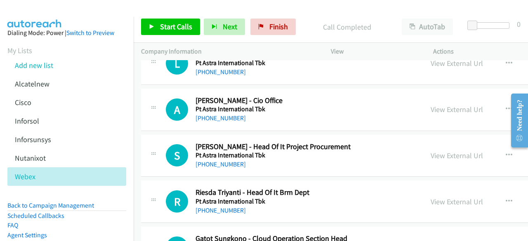
scroll to position [11754, 0]
click at [430, 150] on link "View External Url" at bounding box center [456, 154] width 52 height 9
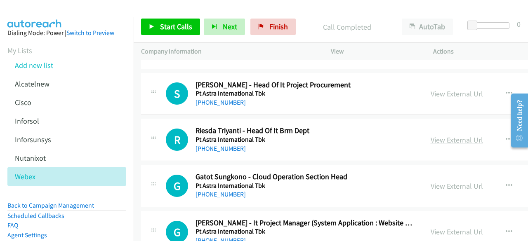
click at [438, 135] on link "View External Url" at bounding box center [456, 139] width 52 height 9
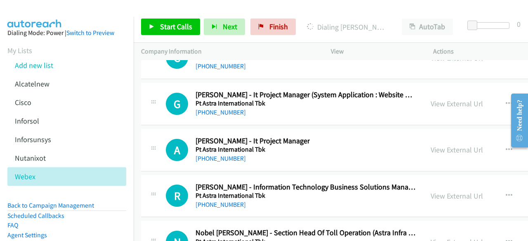
scroll to position [11946, 0]
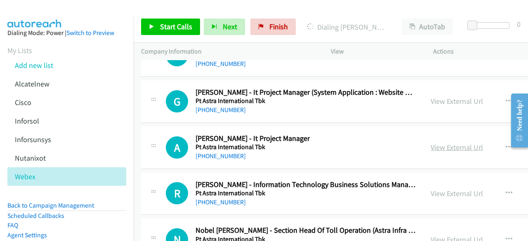
click at [456, 143] on link "View External Url" at bounding box center [456, 147] width 52 height 9
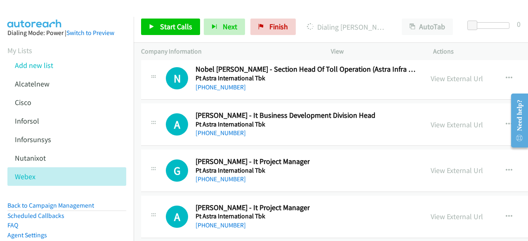
scroll to position [12109, 0]
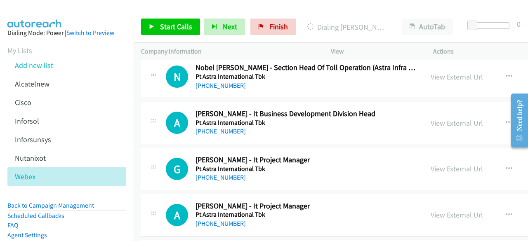
click at [430, 164] on link "View External Url" at bounding box center [456, 168] width 52 height 9
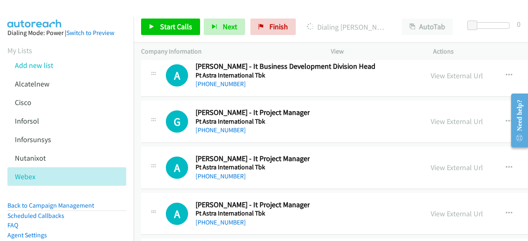
scroll to position [12157, 0]
click at [430, 162] on link "View External Url" at bounding box center [456, 166] width 52 height 9
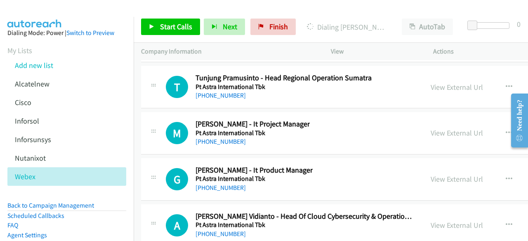
scroll to position [12376, 0]
click at [432, 128] on link "View External Url" at bounding box center [456, 132] width 52 height 9
click at [444, 174] on link "View External Url" at bounding box center [456, 178] width 52 height 9
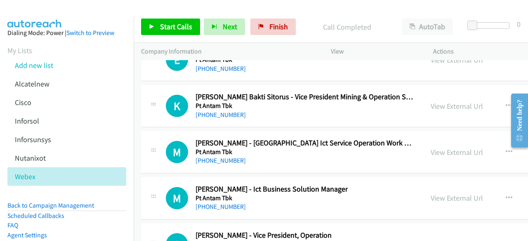
scroll to position [12818, 0]
click at [439, 147] on link "View External Url" at bounding box center [456, 151] width 52 height 9
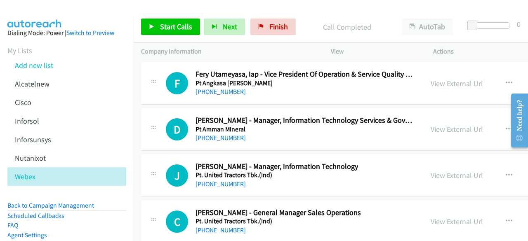
scroll to position [13117, 0]
click at [439, 170] on link "View External Url" at bounding box center [456, 174] width 52 height 9
